Goal: Task Accomplishment & Management: Complete application form

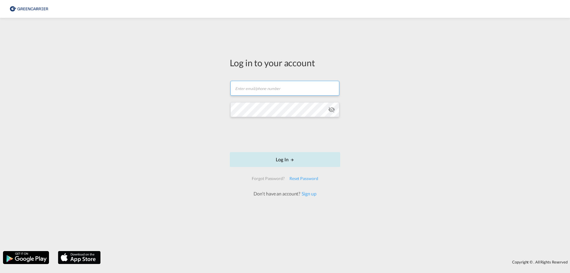
type input "[EMAIL_ADDRESS][DOMAIN_NAME]"
click at [314, 160] on button "Log In" at bounding box center [285, 159] width 110 height 15
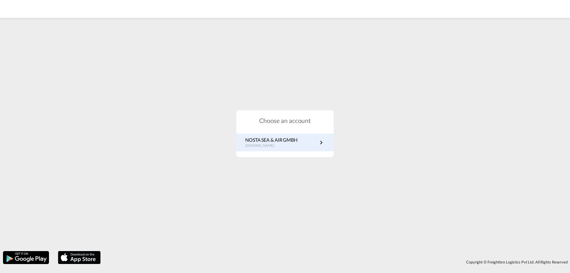
click at [316, 144] on link "NOSTA SEA & AIR GMBH [DOMAIN_NAME]" at bounding box center [285, 142] width 80 height 12
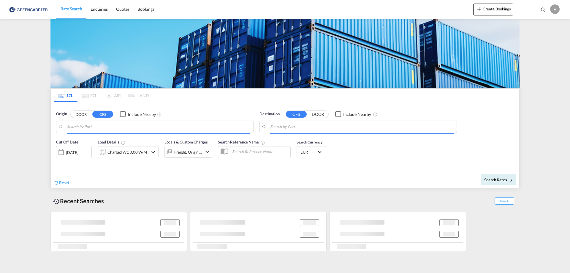
type input "[GEOGRAPHIC_DATA], [GEOGRAPHIC_DATA]"
type input "Altamira, MXATM"
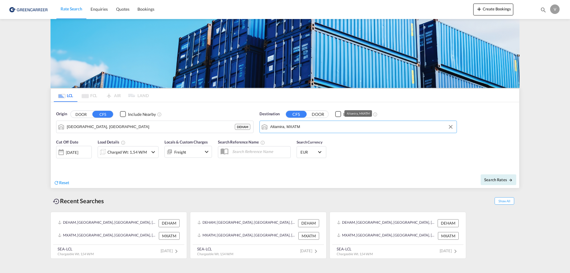
click at [341, 130] on input "Altamira, MXATM" at bounding box center [361, 126] width 183 height 9
click at [452, 126] on md-icon "Clear Input" at bounding box center [450, 126] width 7 height 7
click at [417, 125] on input "Search by Port" at bounding box center [361, 126] width 183 height 9
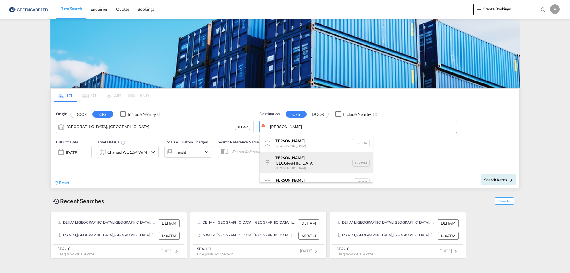
scroll to position [5, 0]
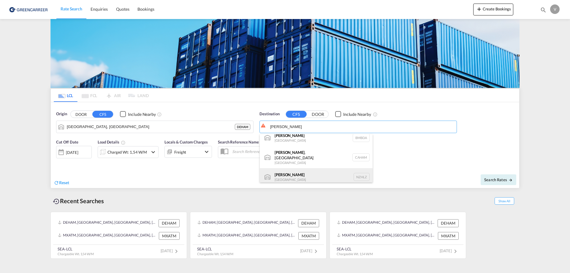
click at [311, 173] on div "Hamilton New Zealand NZHLZ" at bounding box center [316, 177] width 113 height 18
type input "Hamilton, NZHLZ"
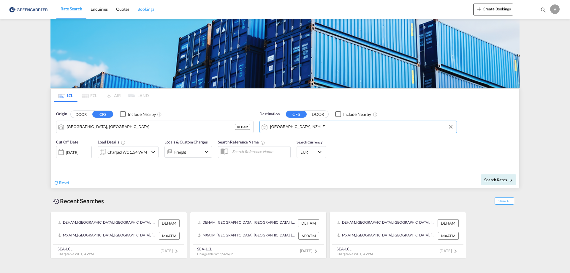
click at [151, 7] on span "Bookings" at bounding box center [145, 9] width 17 height 5
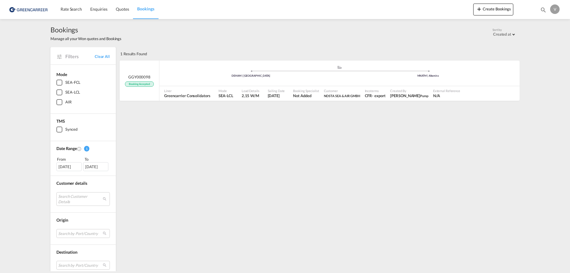
click at [37, 7] on img at bounding box center [29, 9] width 40 height 13
click at [33, 9] on img at bounding box center [29, 9] width 40 height 13
click at [485, 12] on button "Create Bookings" at bounding box center [493, 10] width 40 height 12
